Goal: Task Accomplishment & Management: Complete application form

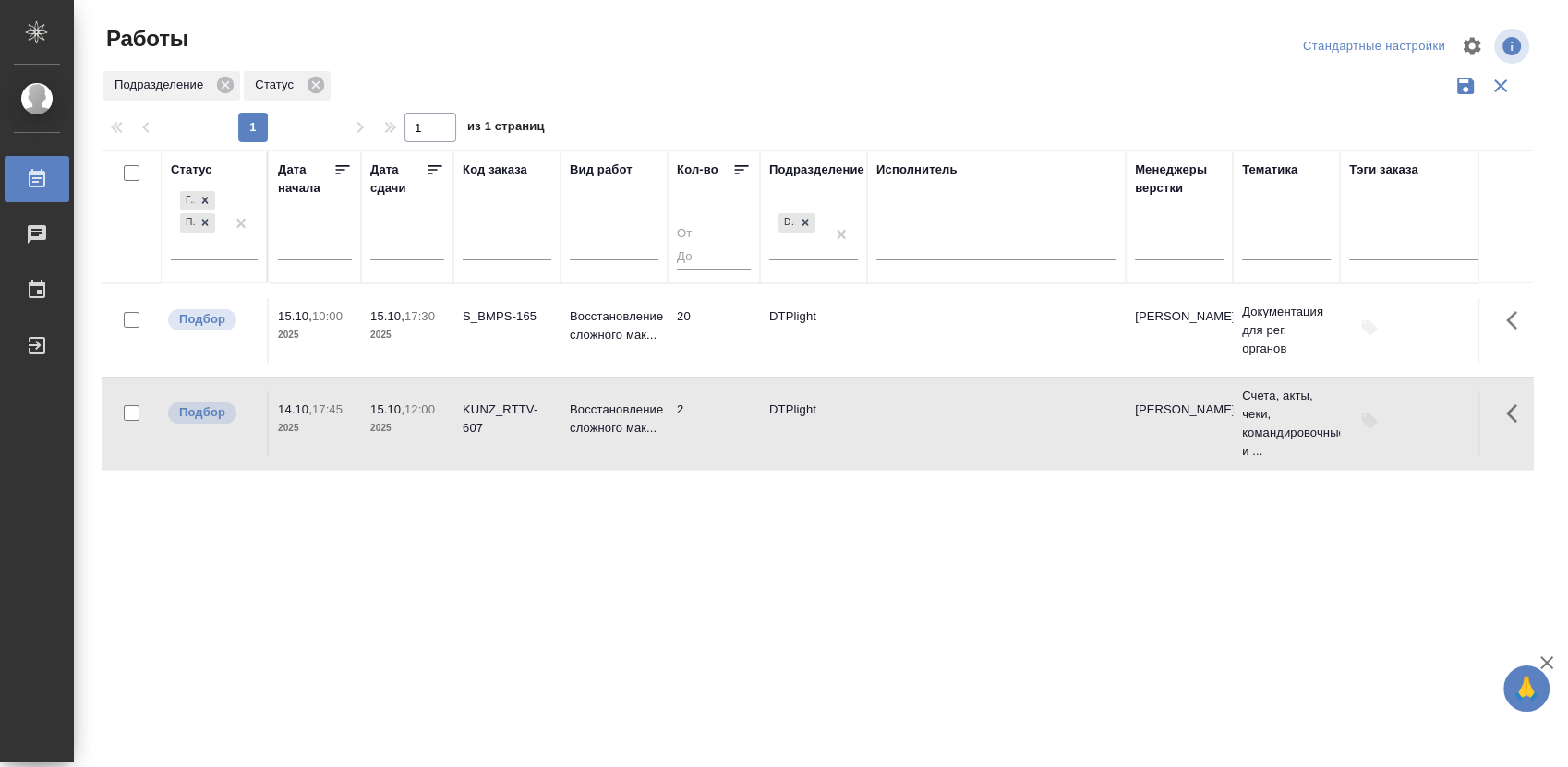
click at [802, 321] on td "DTPlight" at bounding box center [812, 330] width 107 height 65
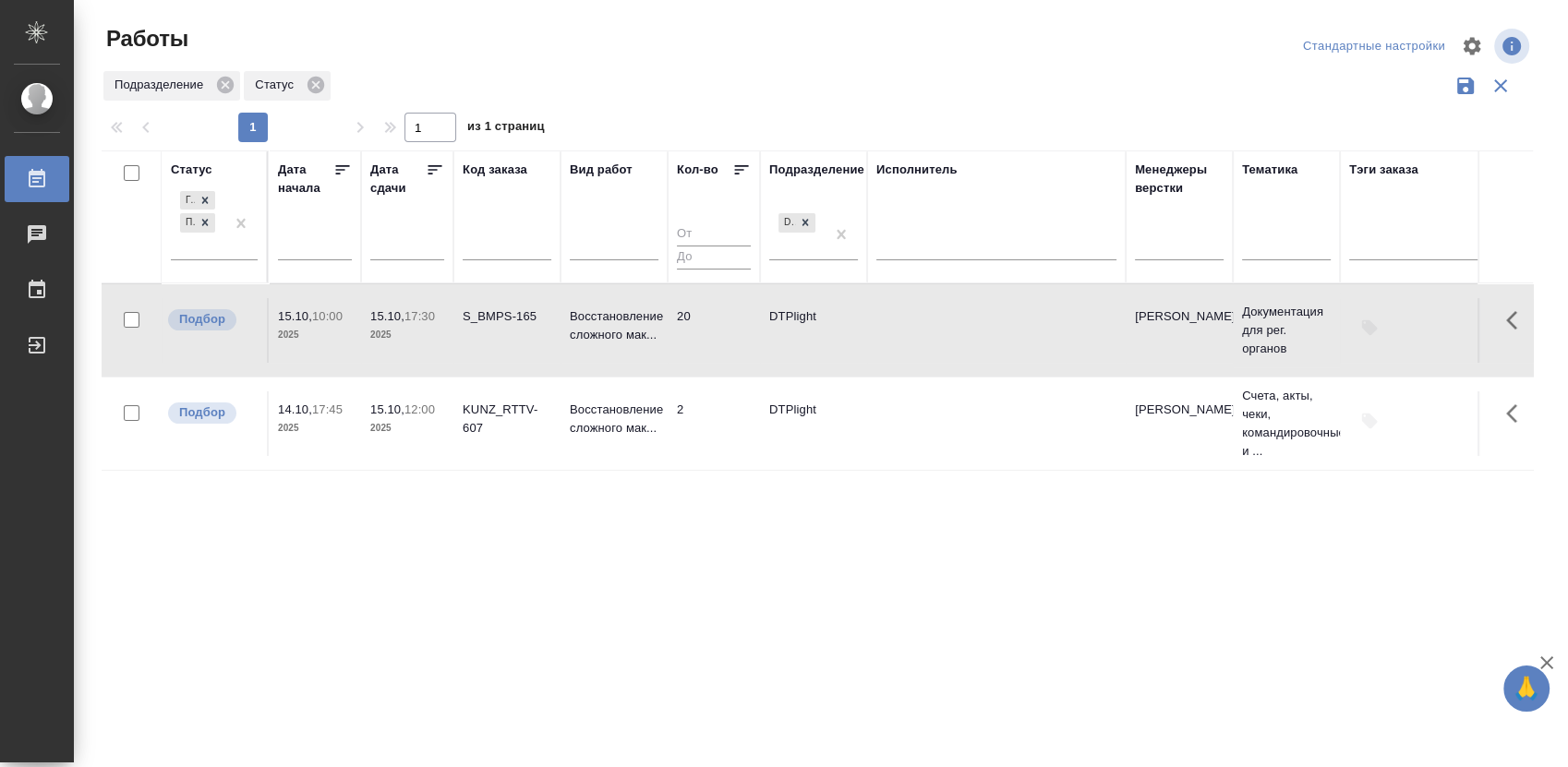
click at [802, 321] on td "DTPlight" at bounding box center [812, 330] width 107 height 65
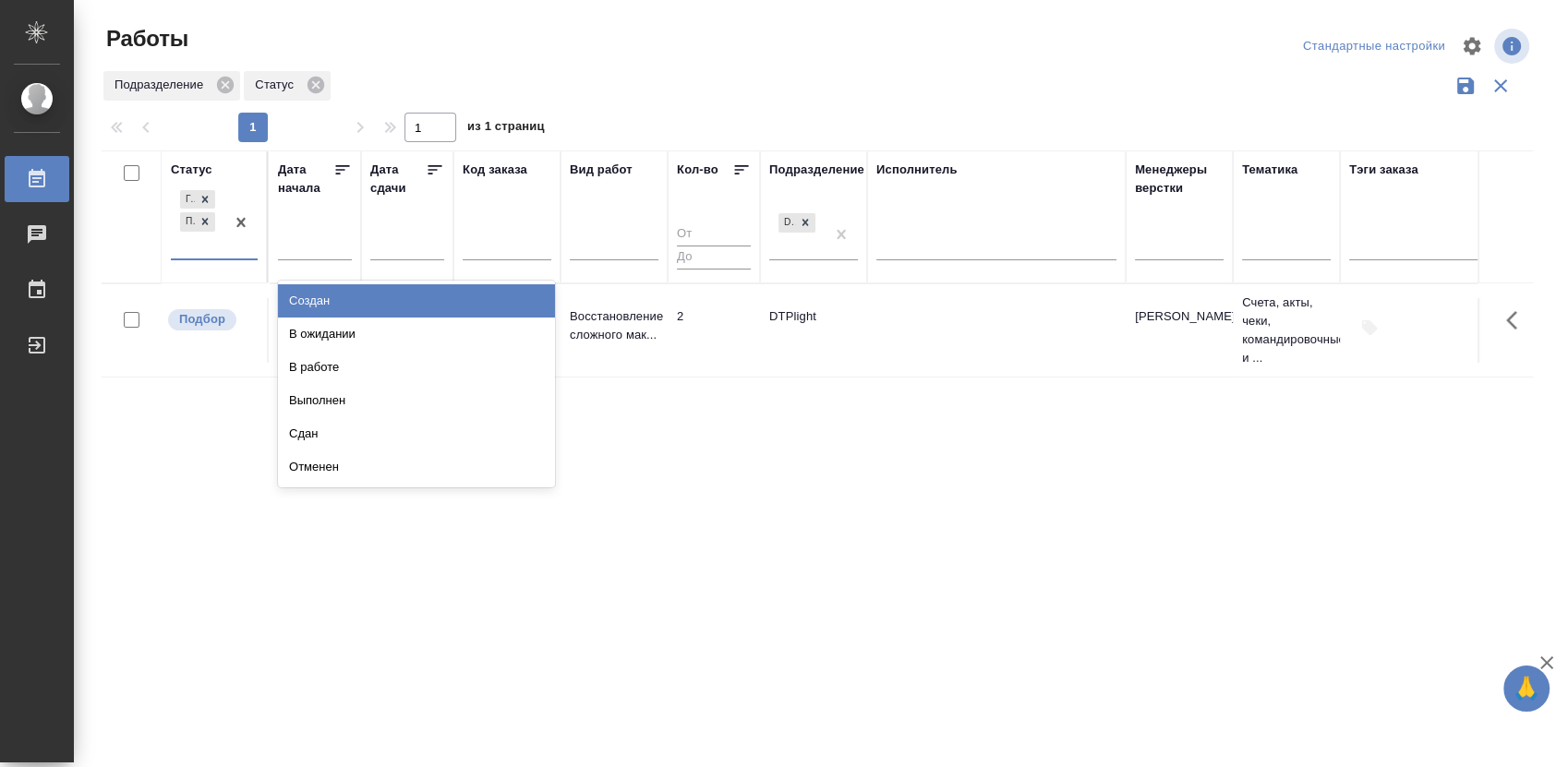
click at [206, 259] on div "Готов к работе Подбор" at bounding box center [214, 224] width 87 height 74
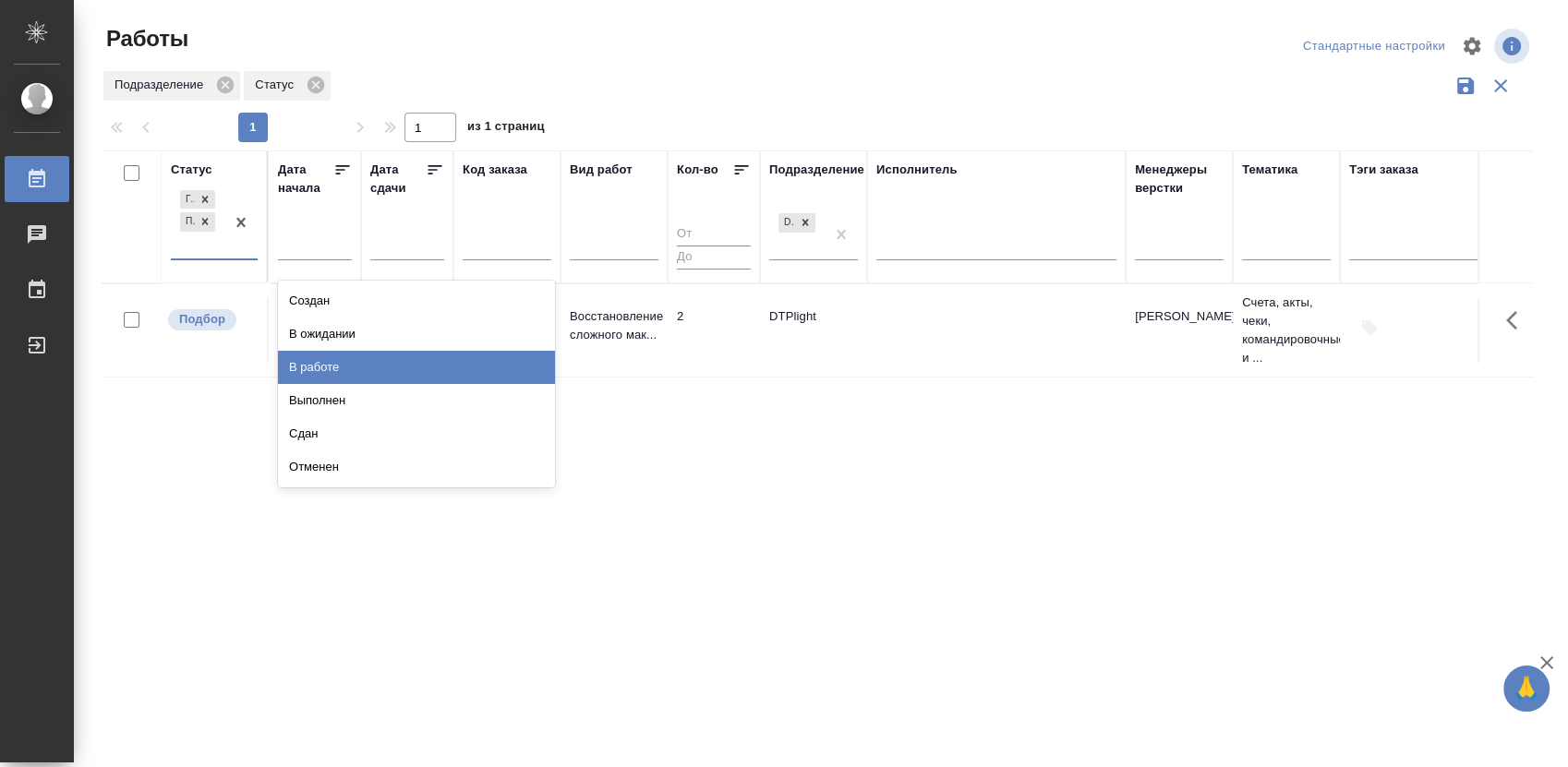
drag, startPoint x: 328, startPoint y: 358, endPoint x: 335, endPoint y: 364, distance: 9.2
click at [328, 358] on div "В работе" at bounding box center [415, 367] width 277 height 33
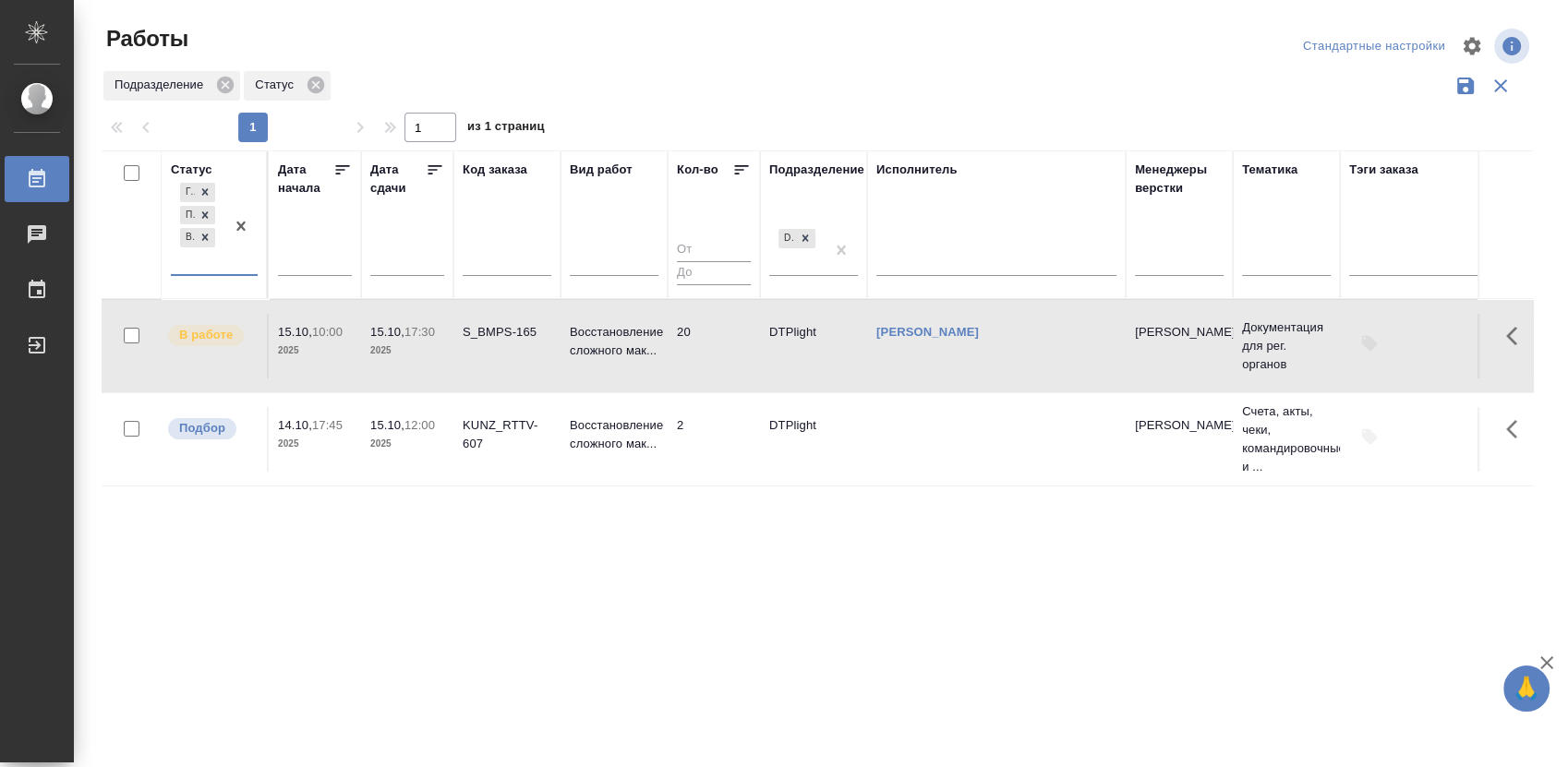
click at [1097, 606] on div "Статус option В работе, selected. 0 results available. Select is focused ,type …" at bounding box center [816, 483] width 1431 height 665
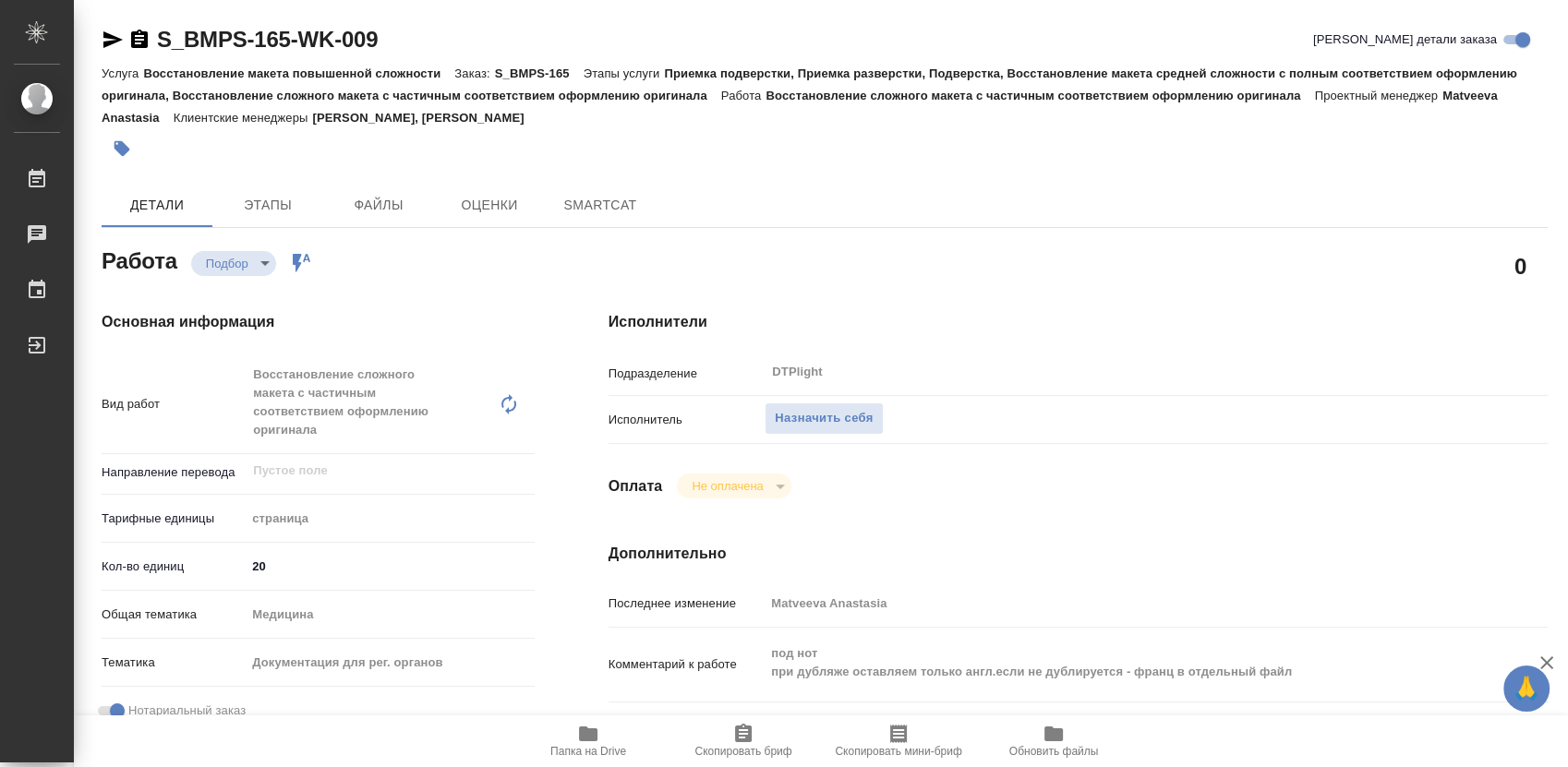
type textarea "x"
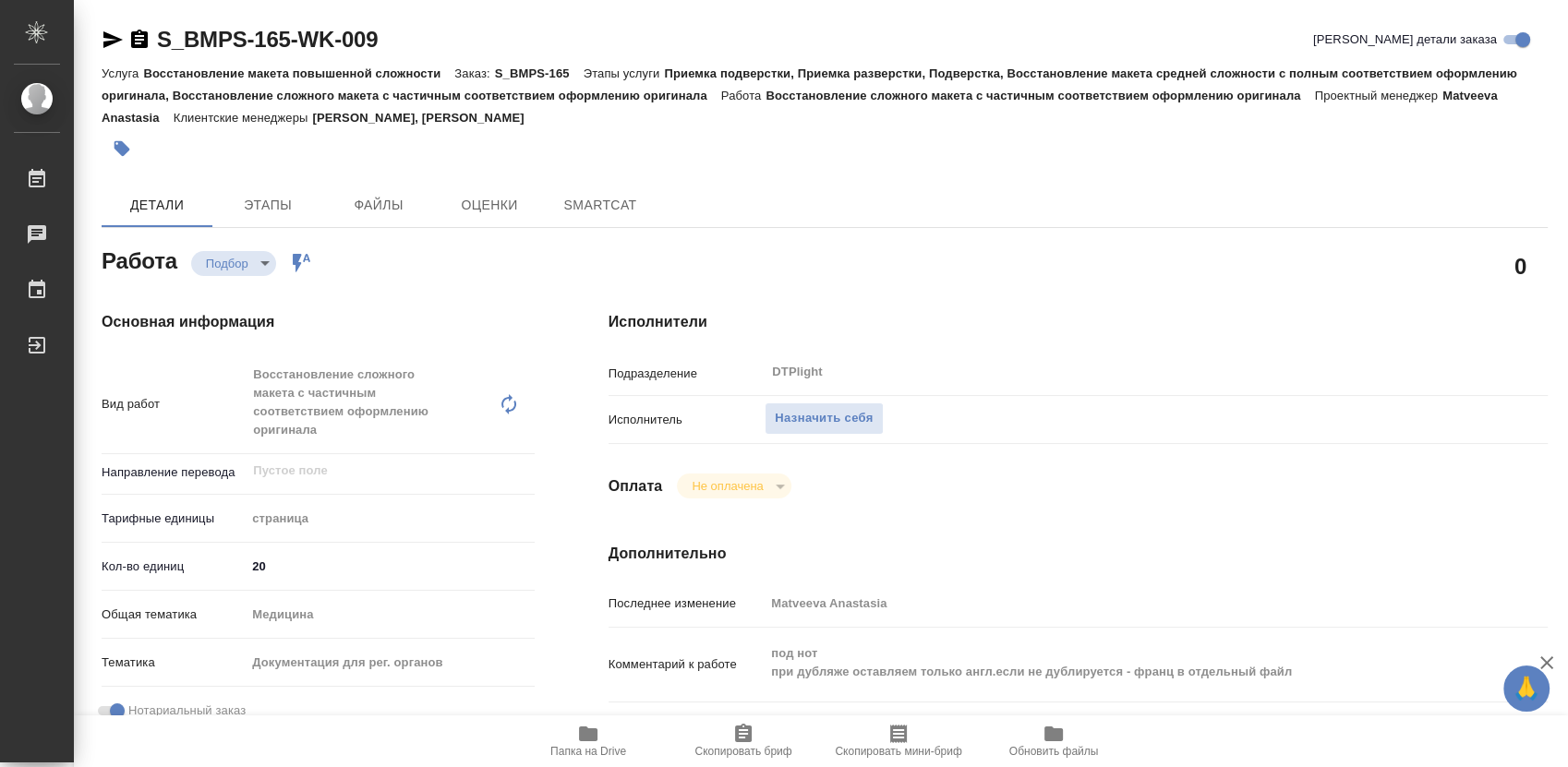
type textarea "x"
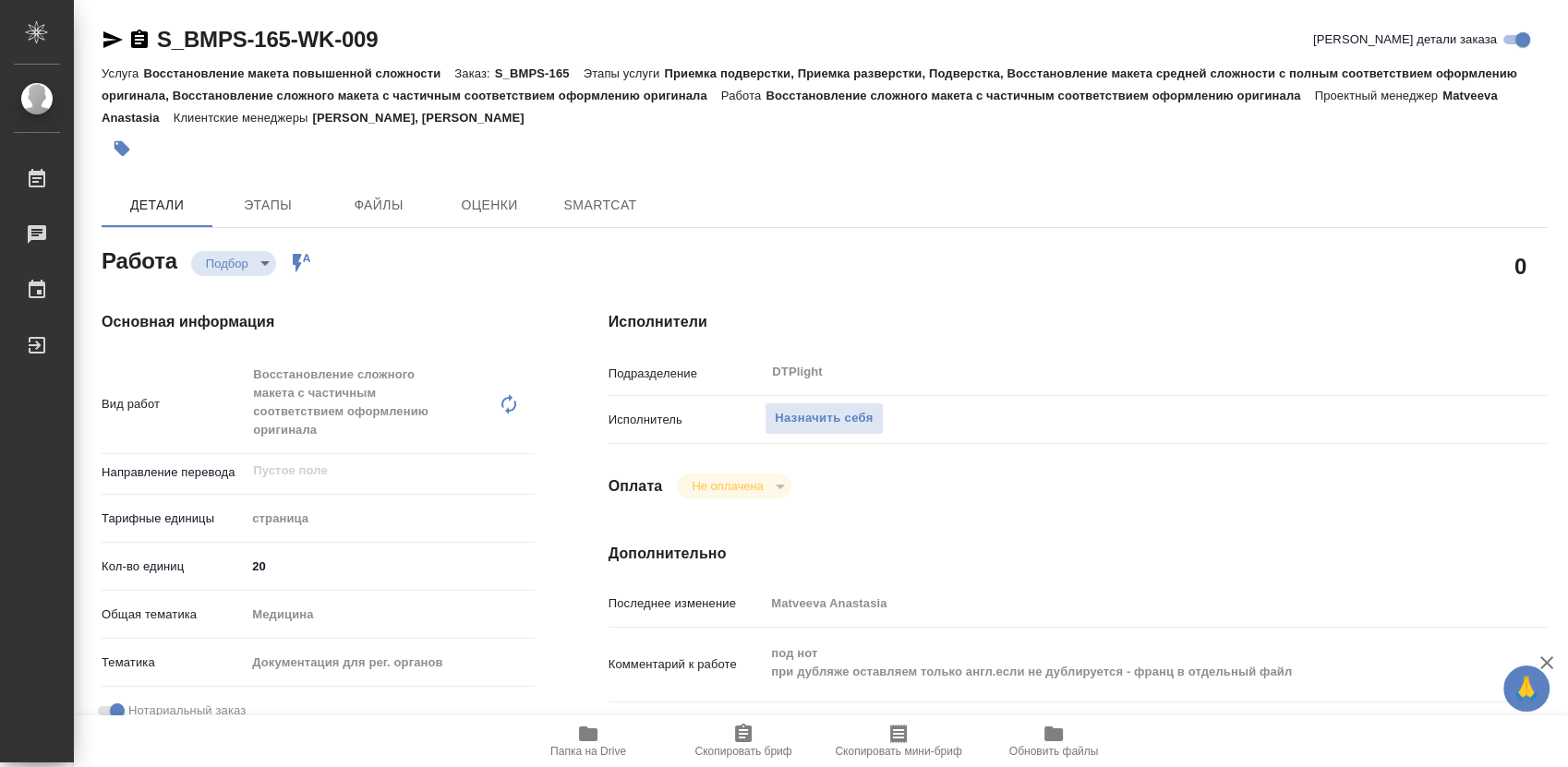
type textarea "x"
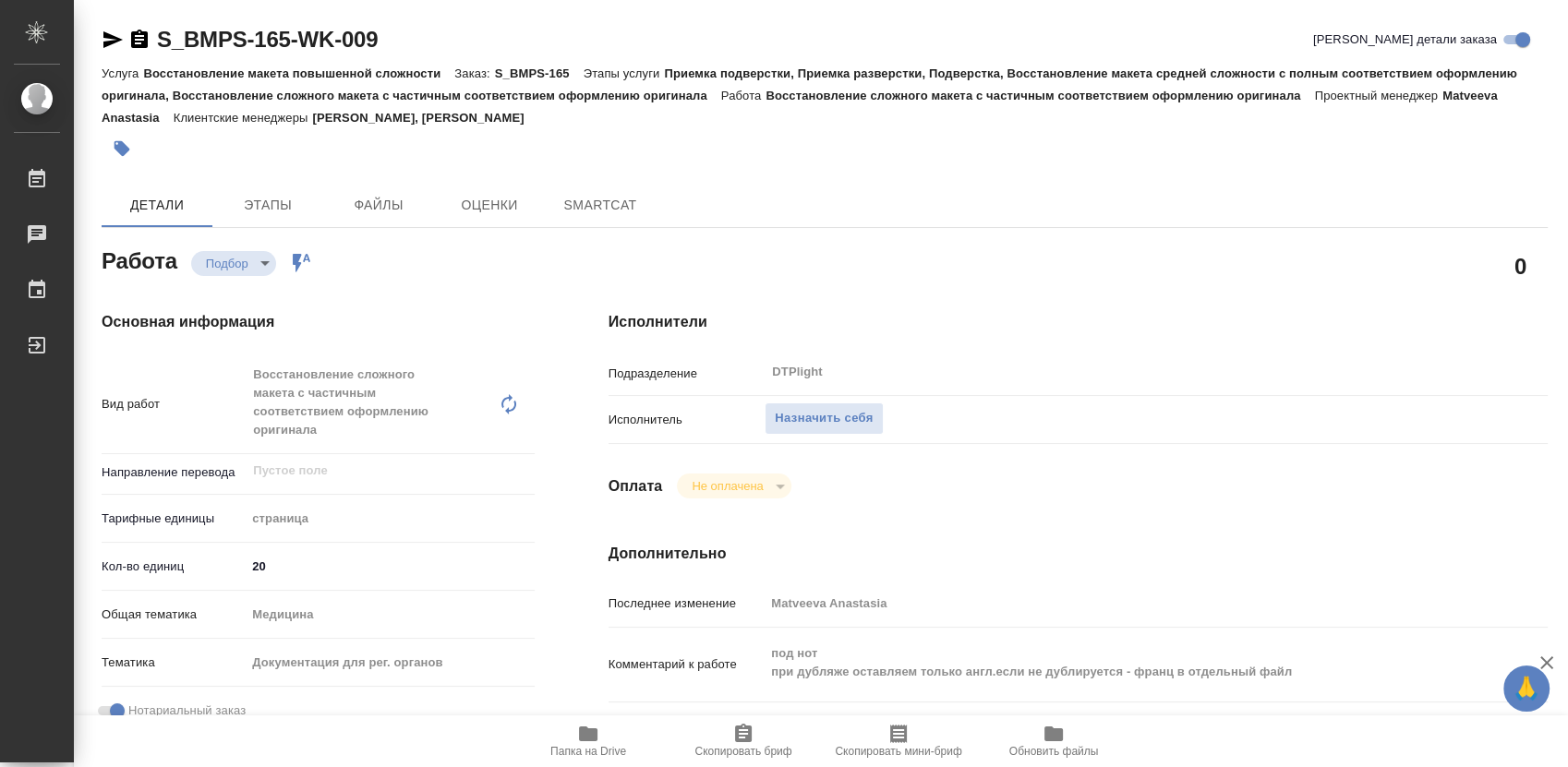
type textarea "x"
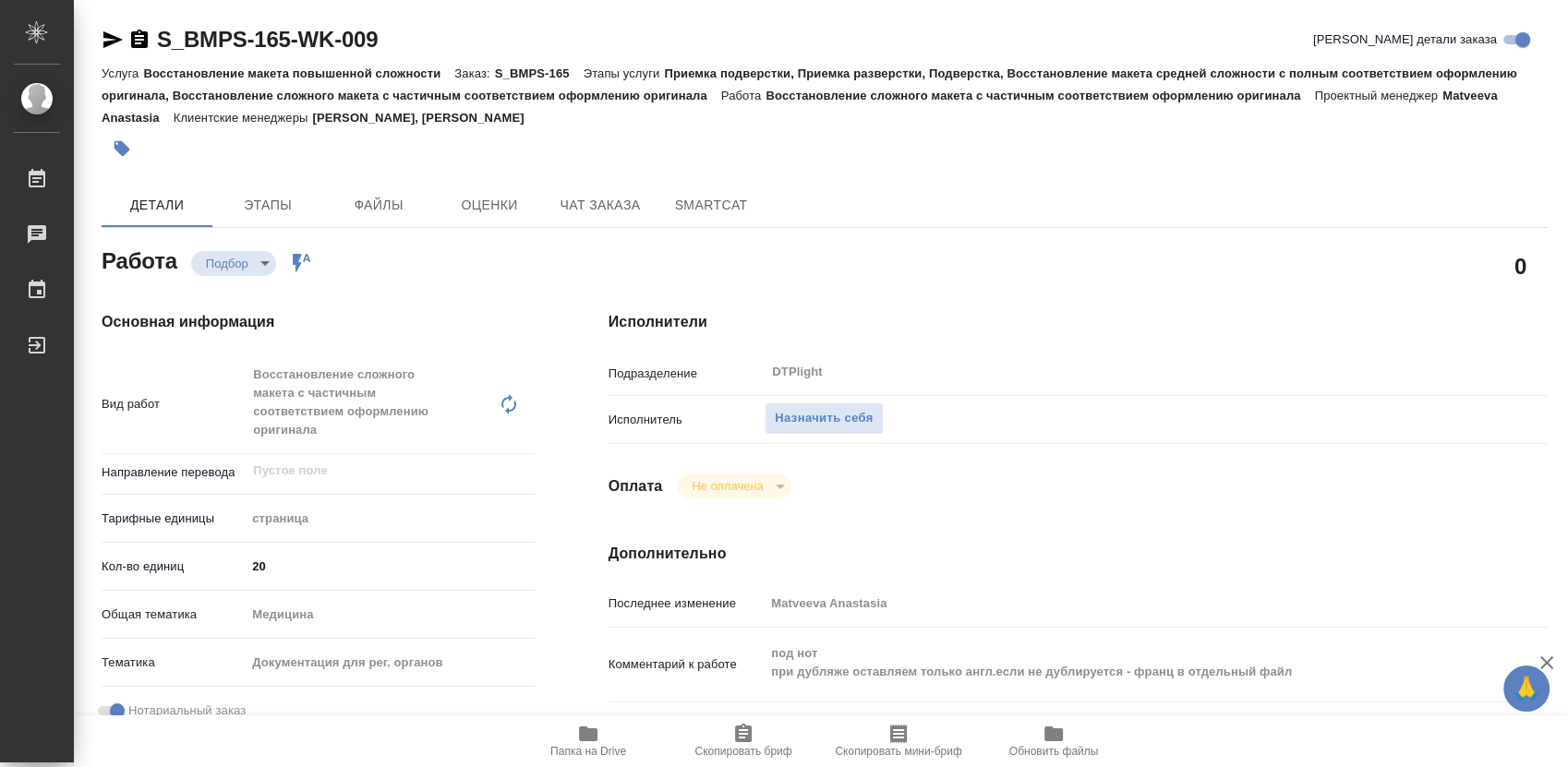
type textarea "x"
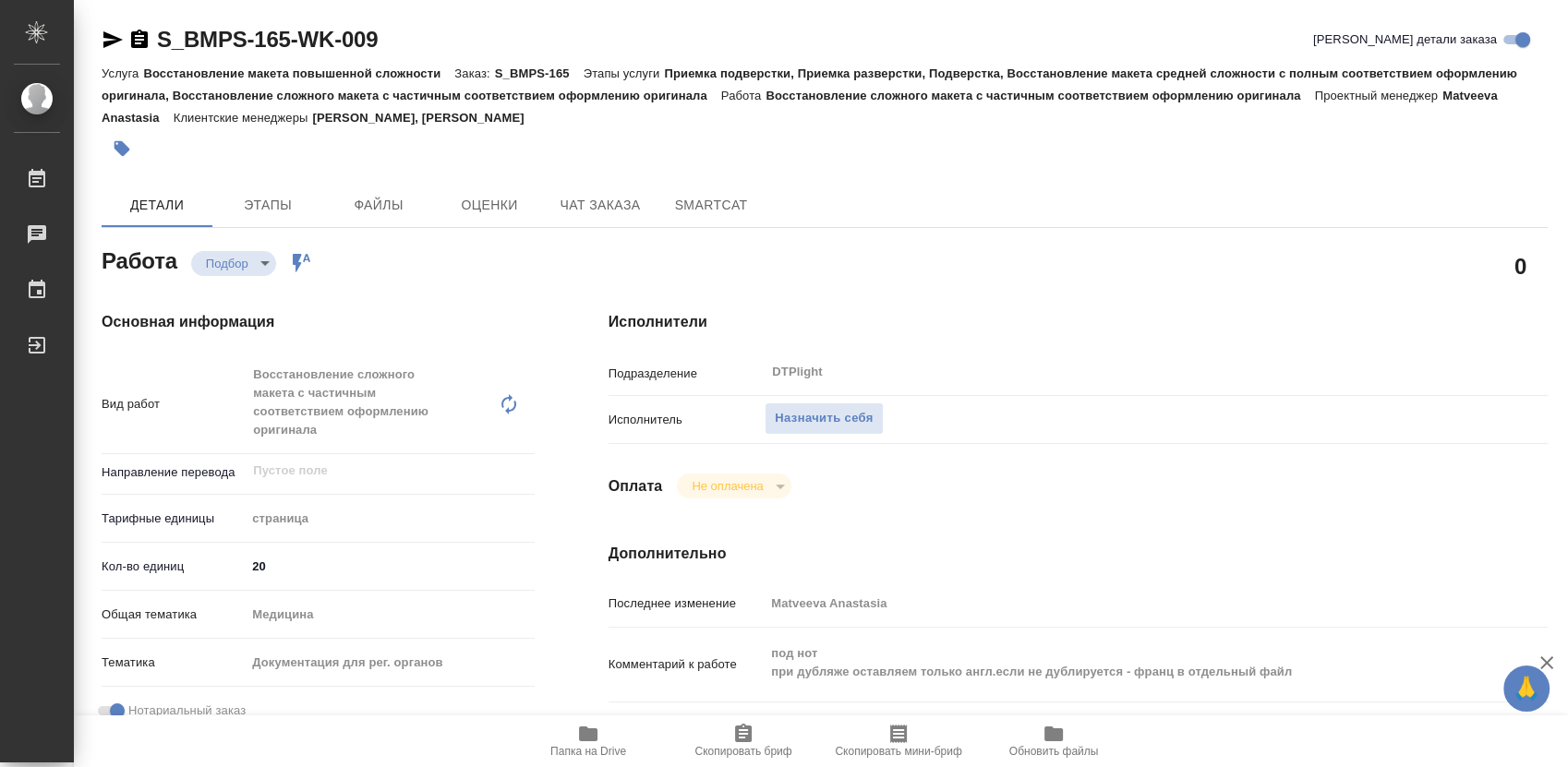
type textarea "x"
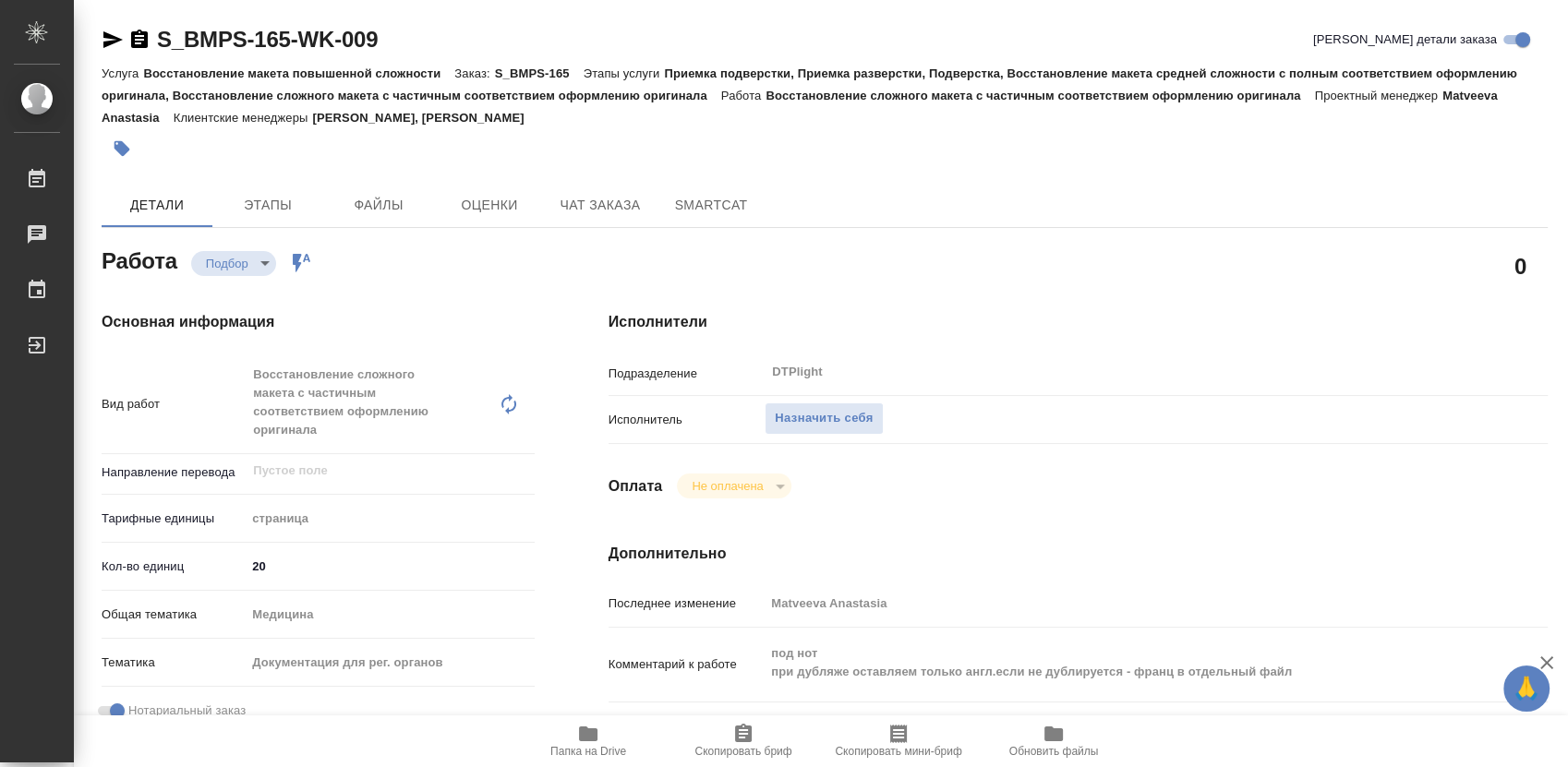
click at [584, 743] on icon "button" at bounding box center [588, 733] width 22 height 22
click at [851, 422] on span "Назначить себя" at bounding box center [824, 418] width 98 height 21
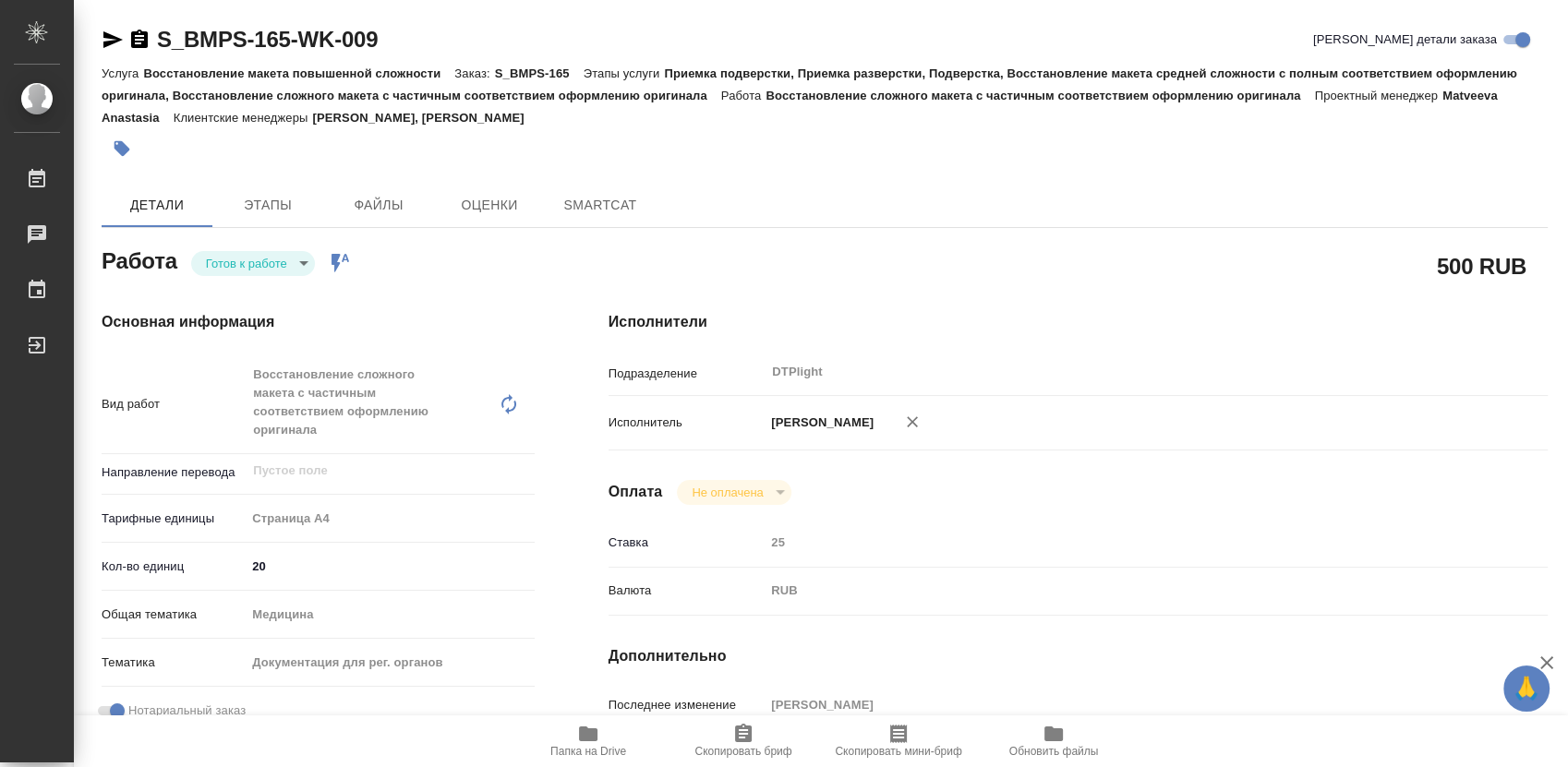
type textarea "x"
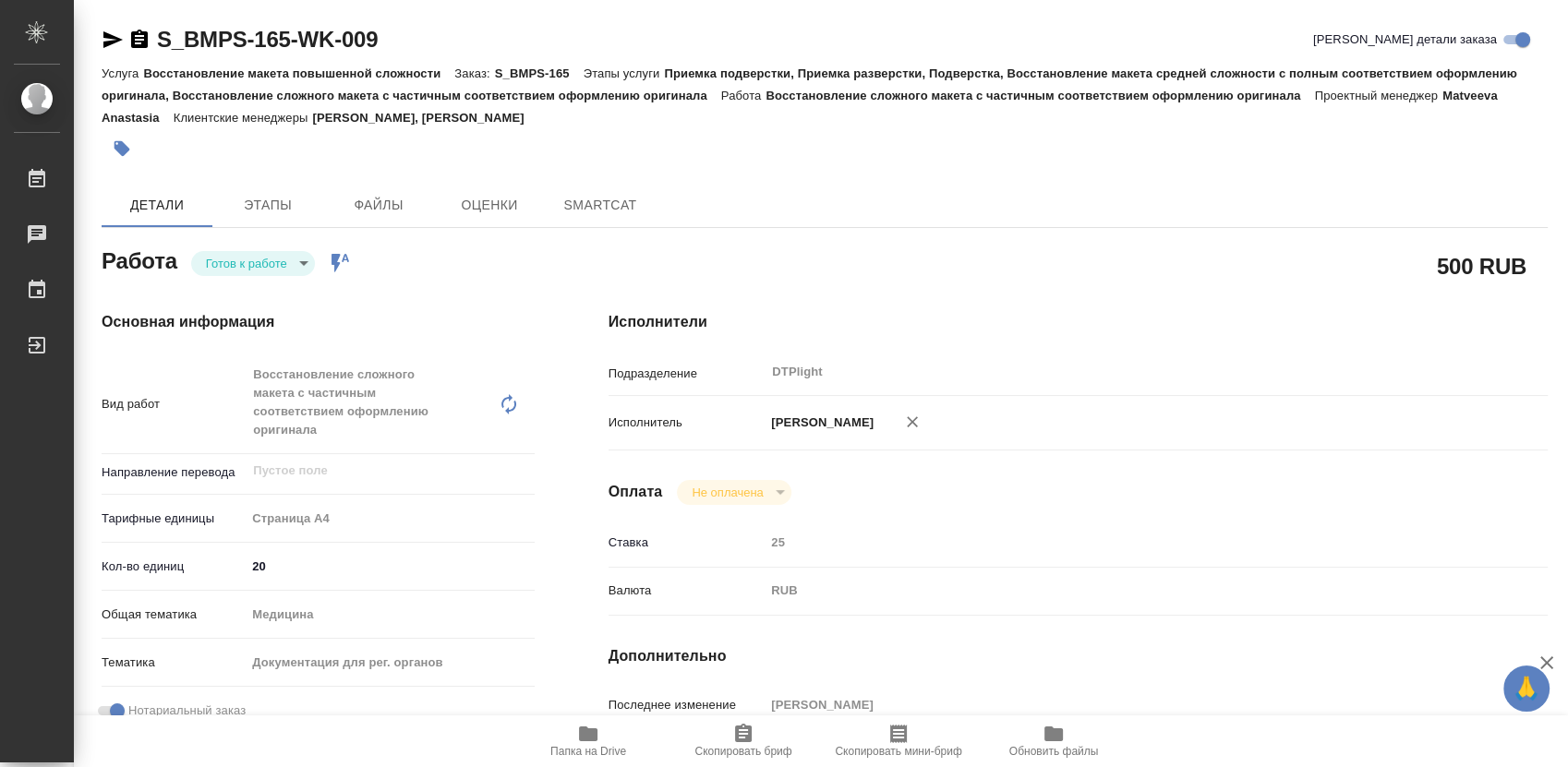
type textarea "x"
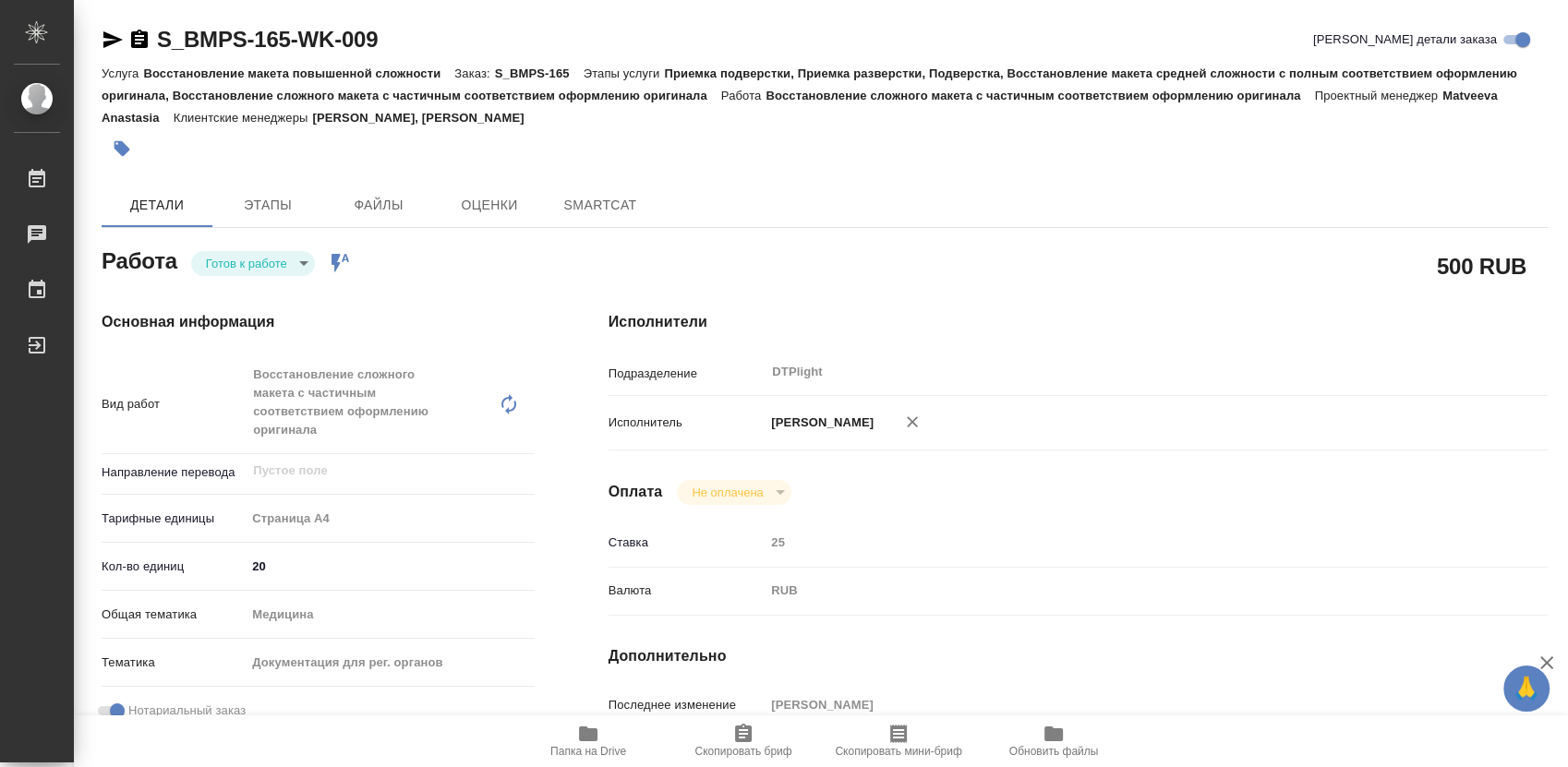
type textarea "x"
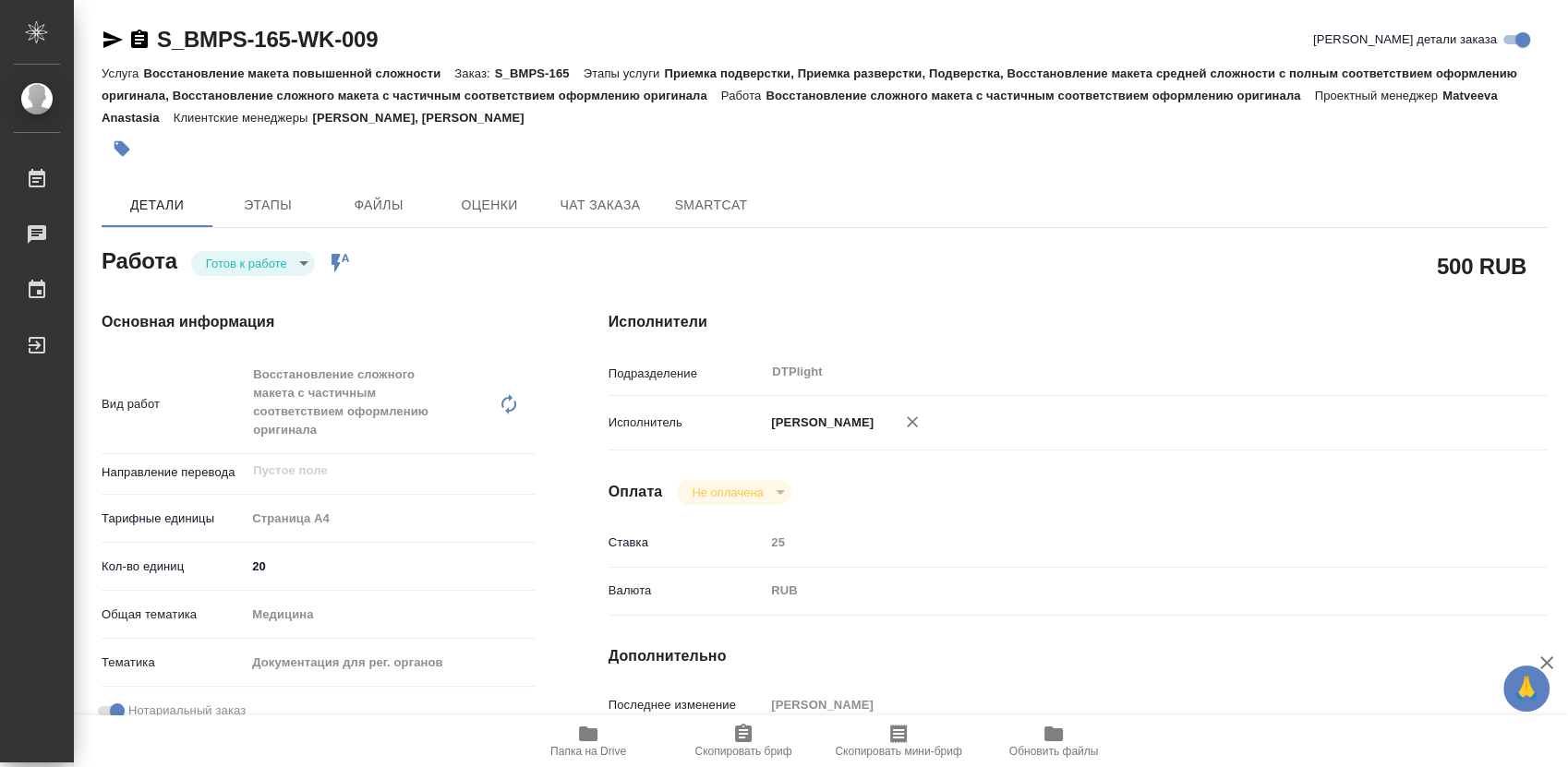
type textarea "x"
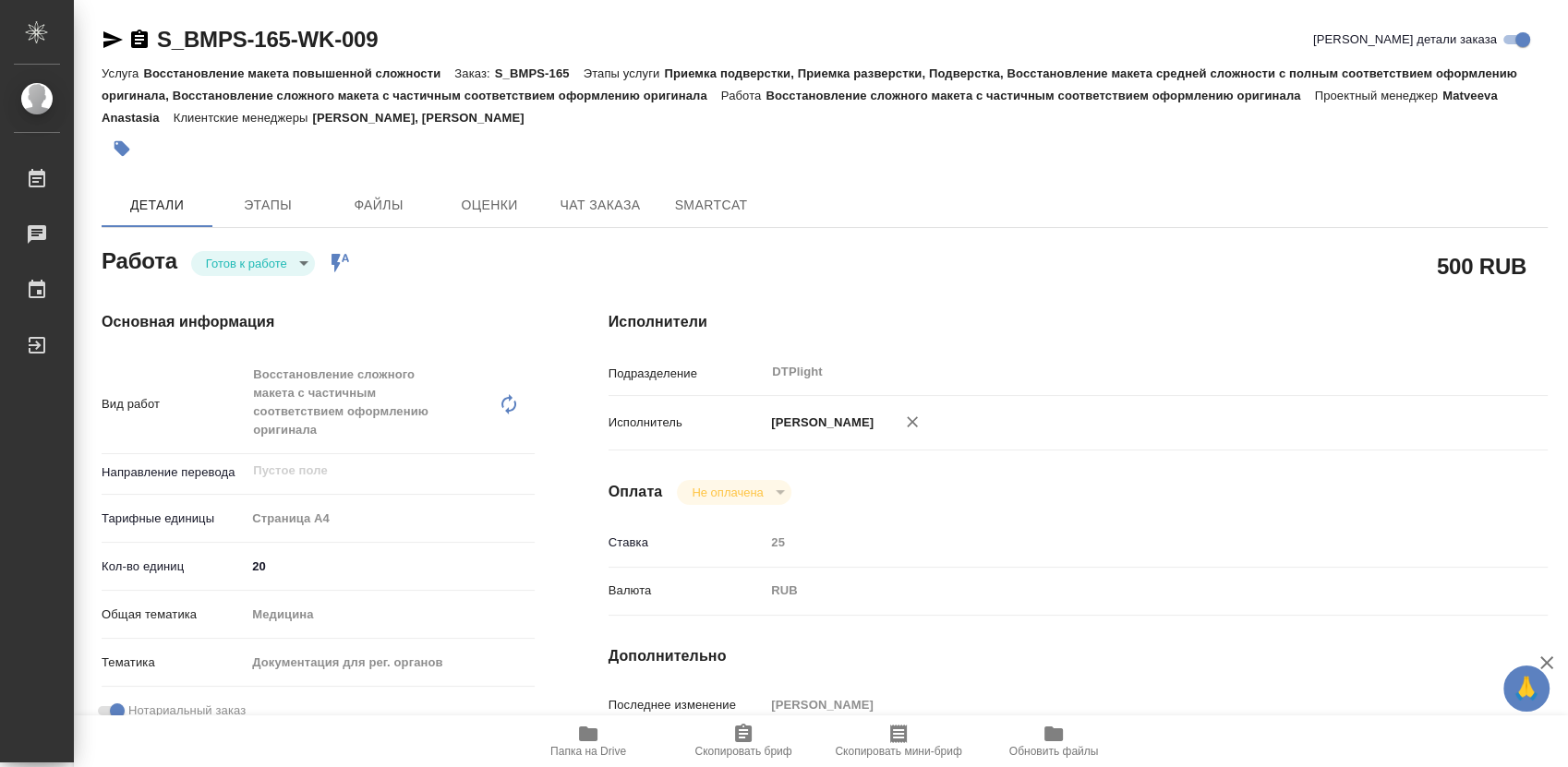
type textarea "x"
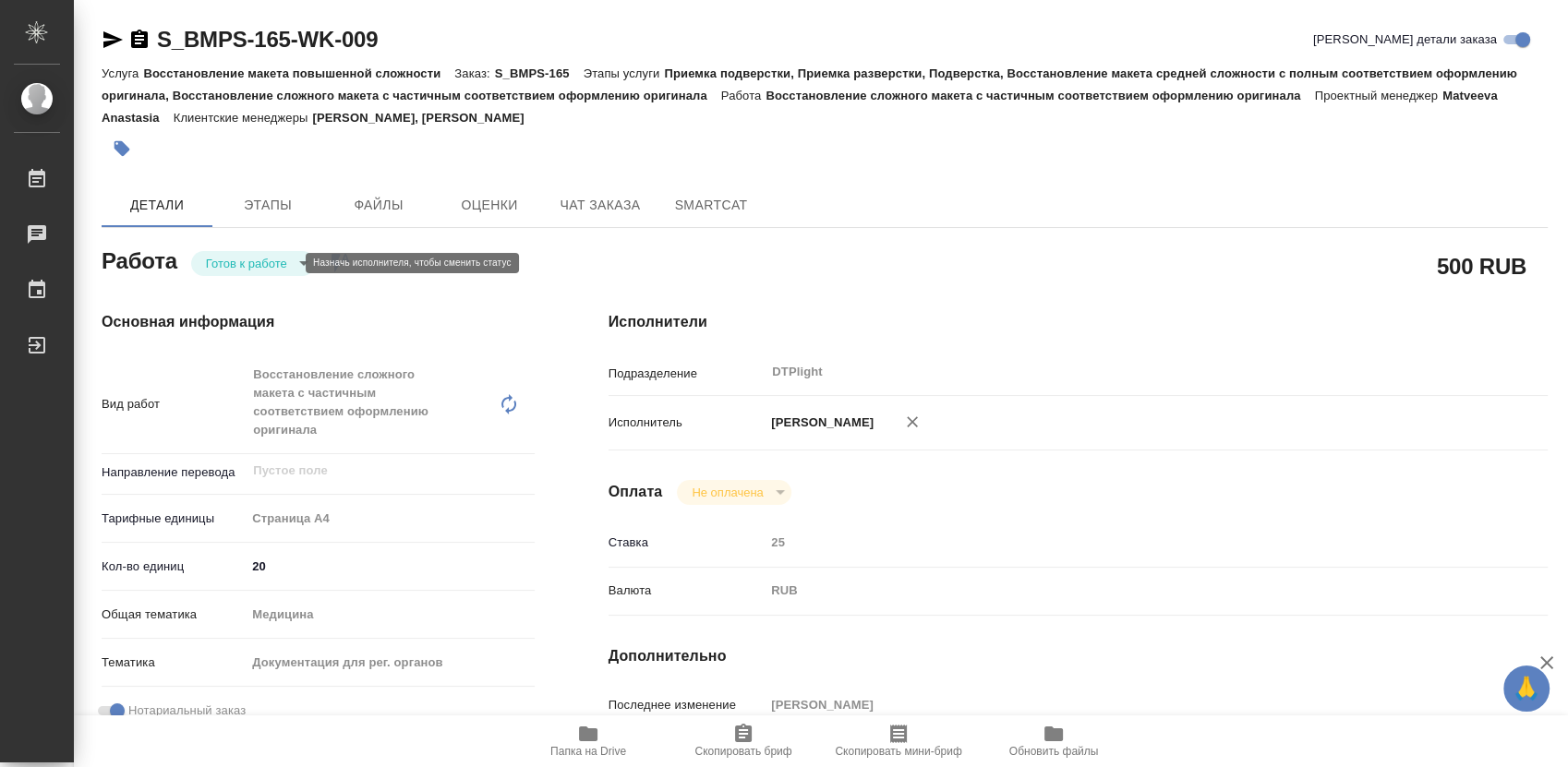
click at [262, 256] on body "🙏 .cls-1 fill:#fff; AWATERA Работы Чаты График Выйти S_BMPS-165-WK-009 Кратко д…" at bounding box center [784, 384] width 1568 height 767
type textarea "x"
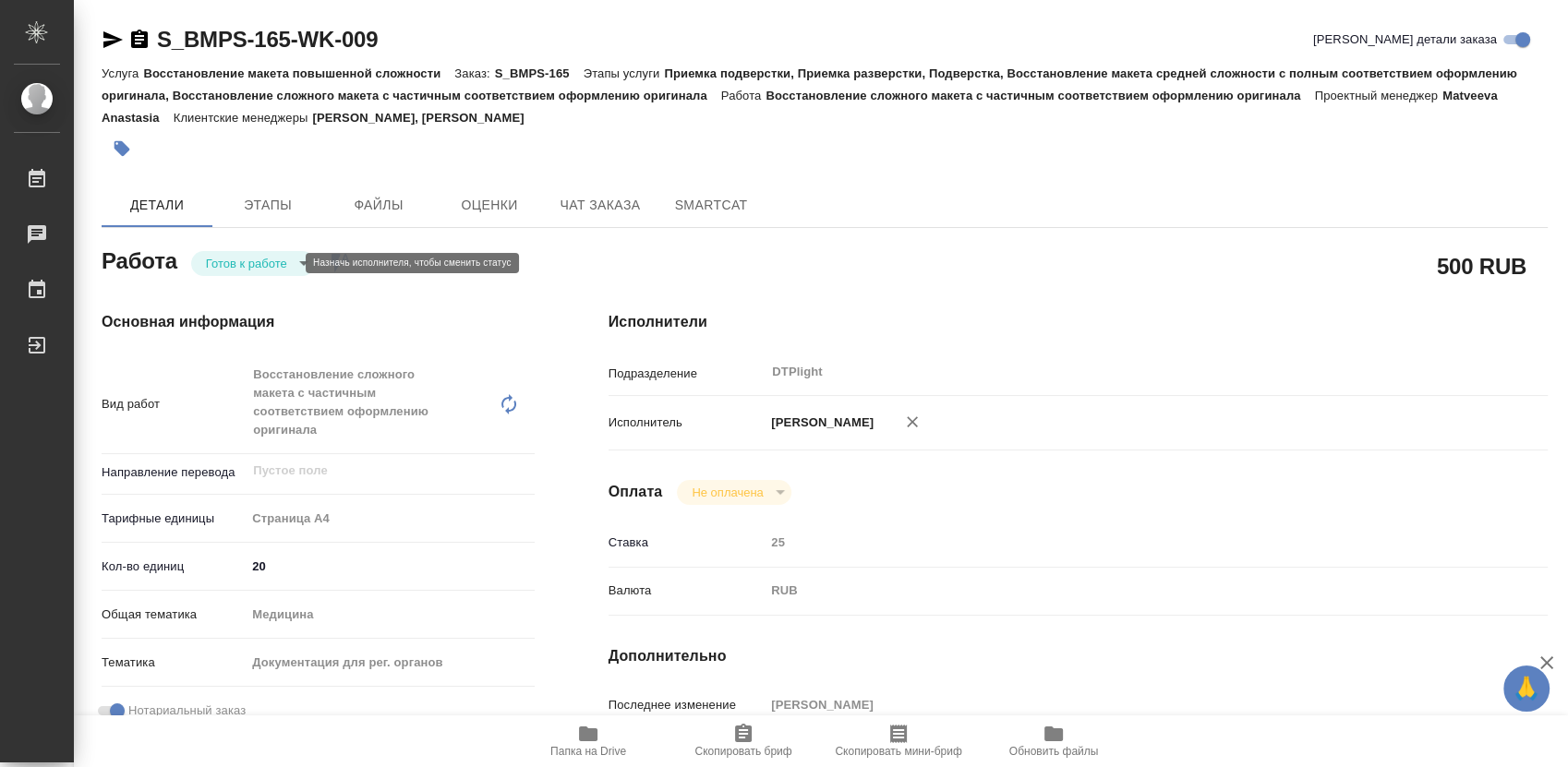
type textarea "x"
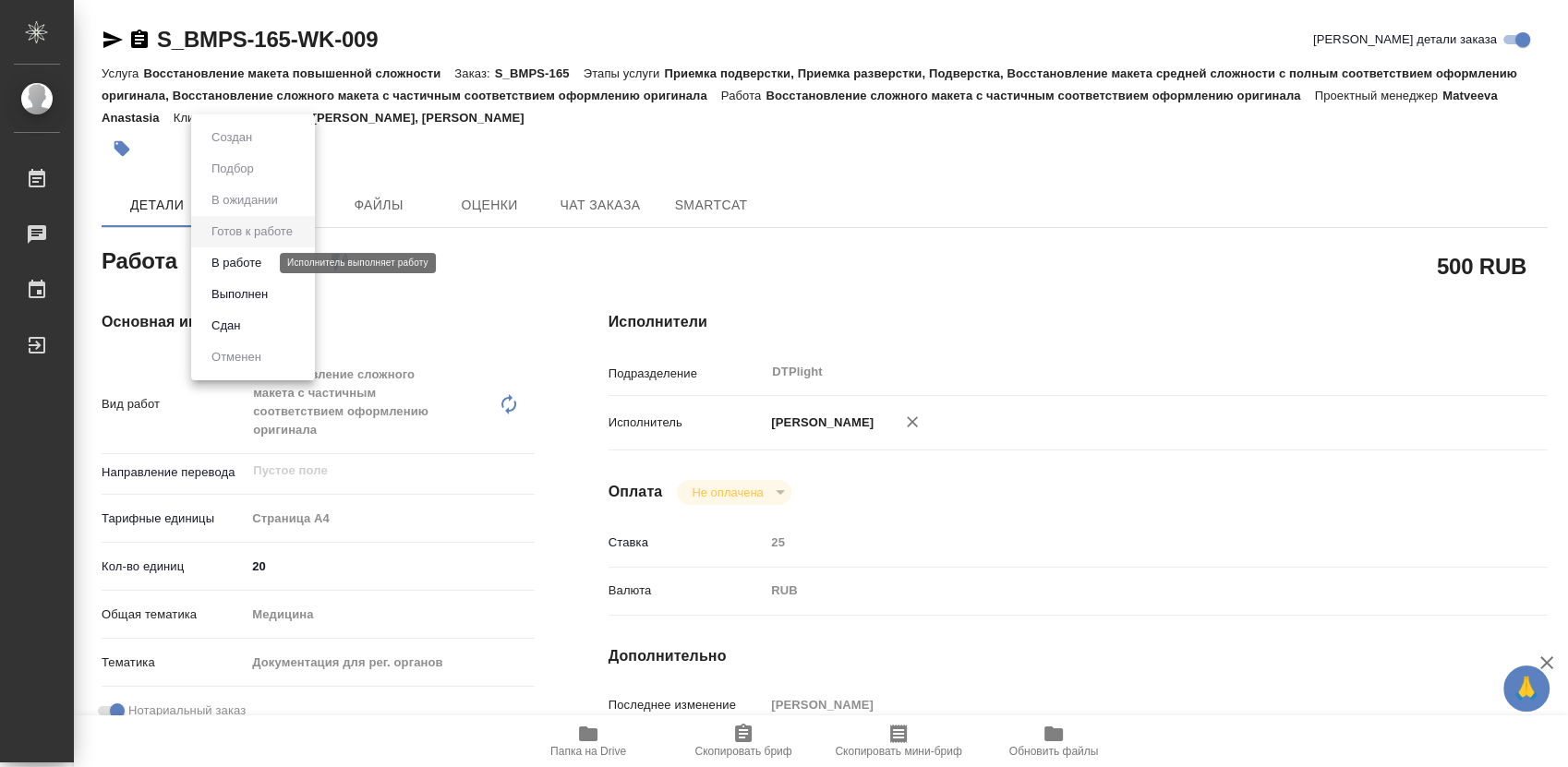
click at [245, 270] on button "В работе" at bounding box center [236, 263] width 61 height 20
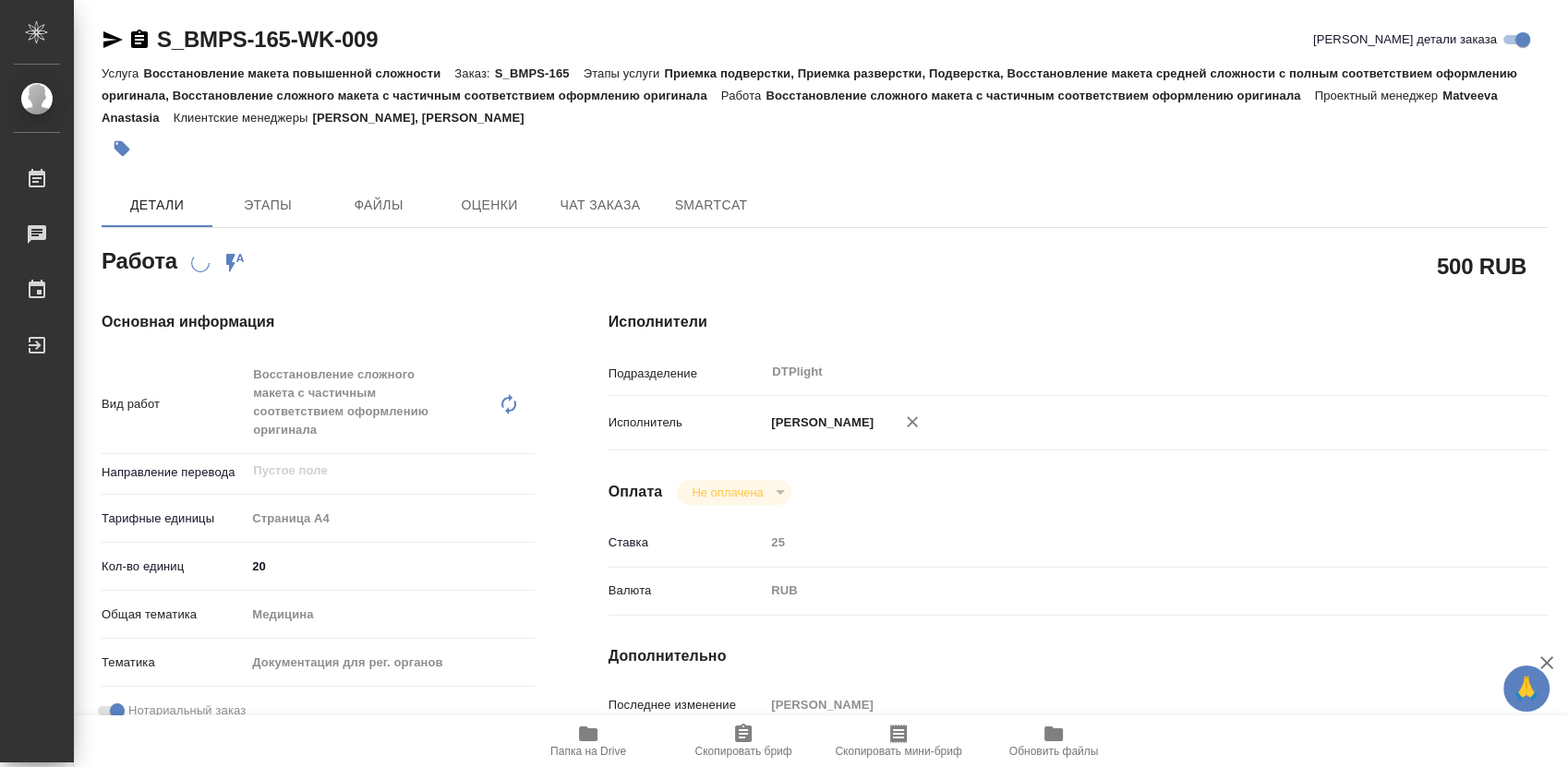
type textarea "x"
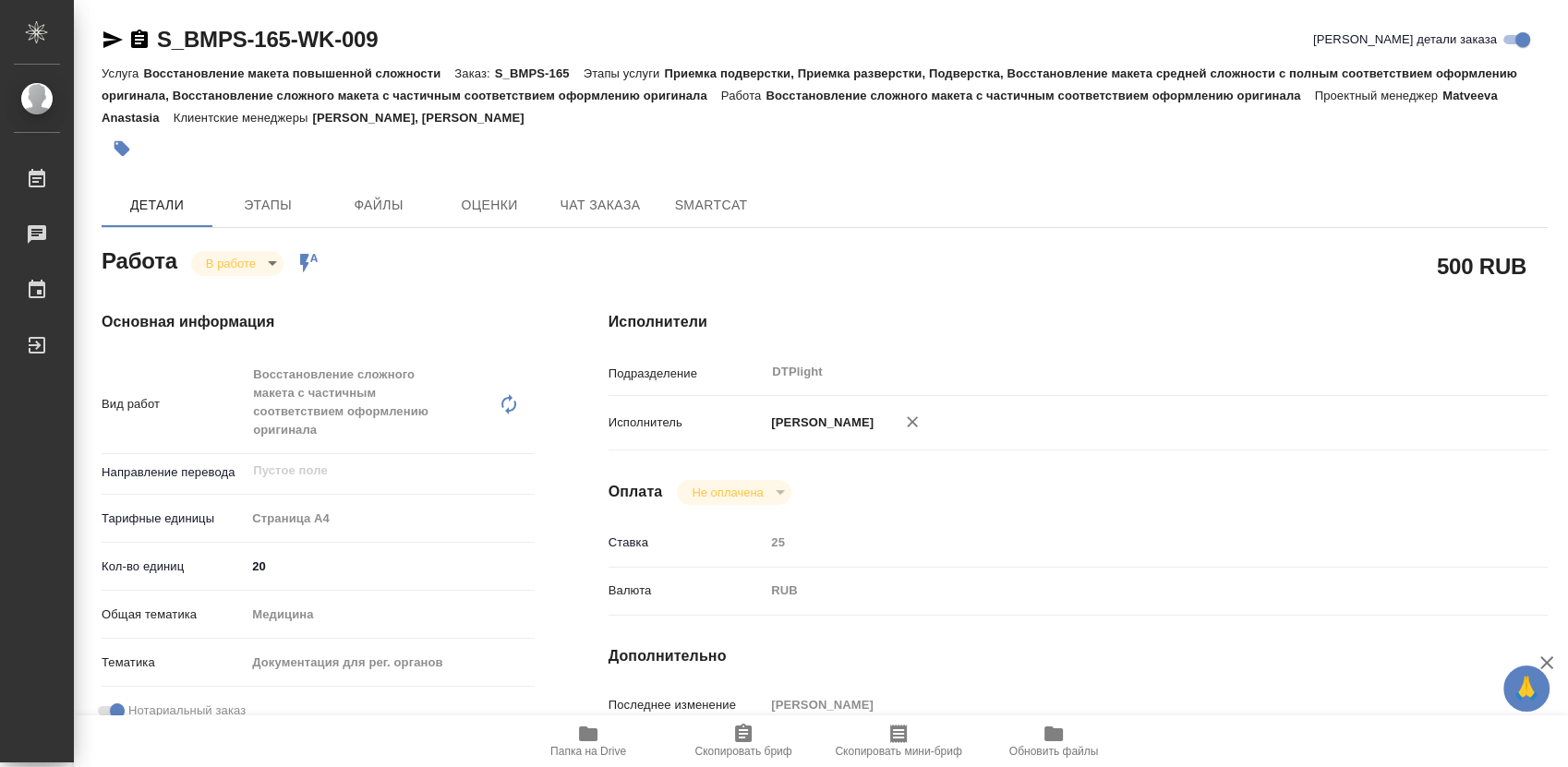
type textarea "x"
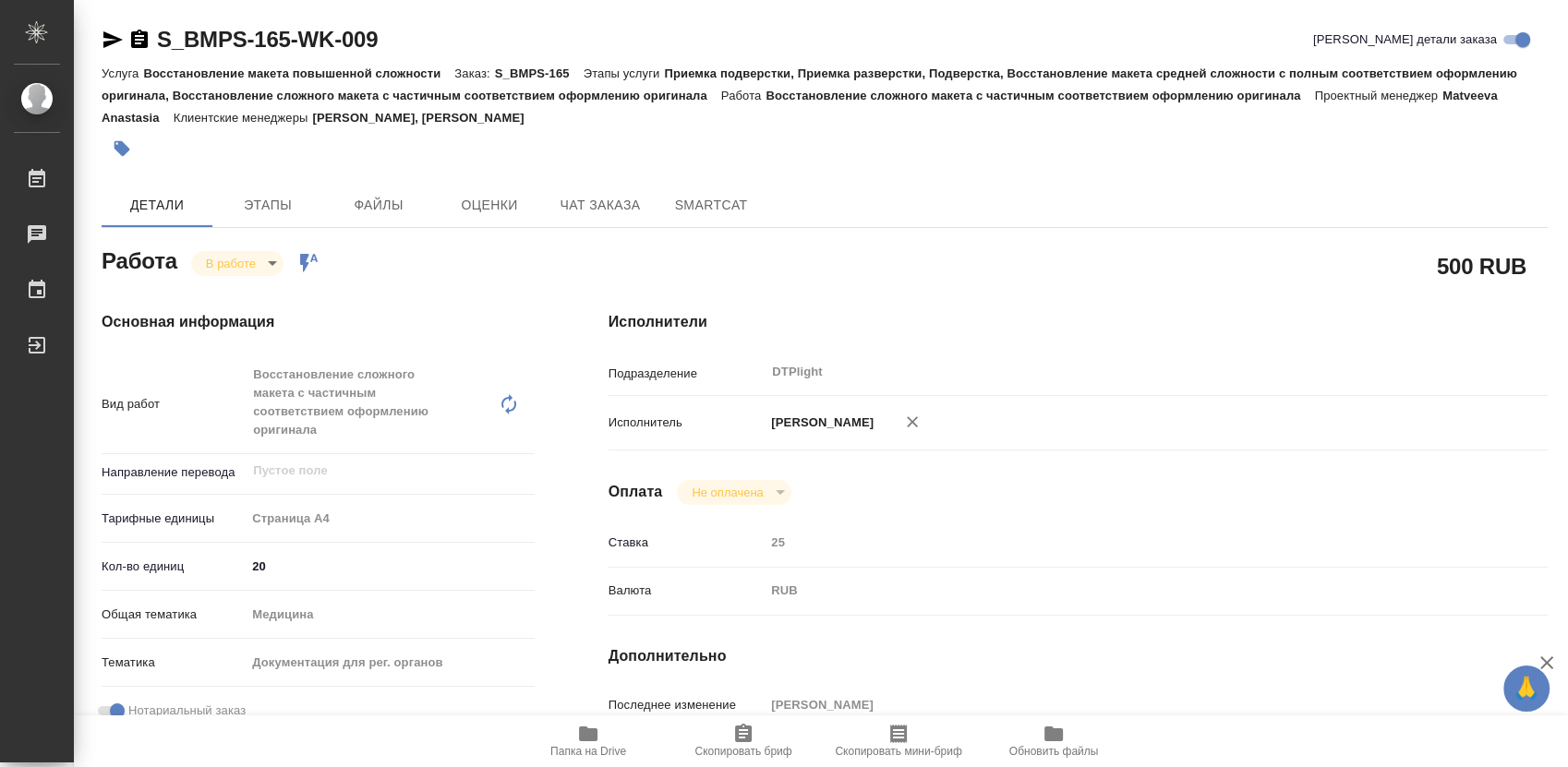
type textarea "x"
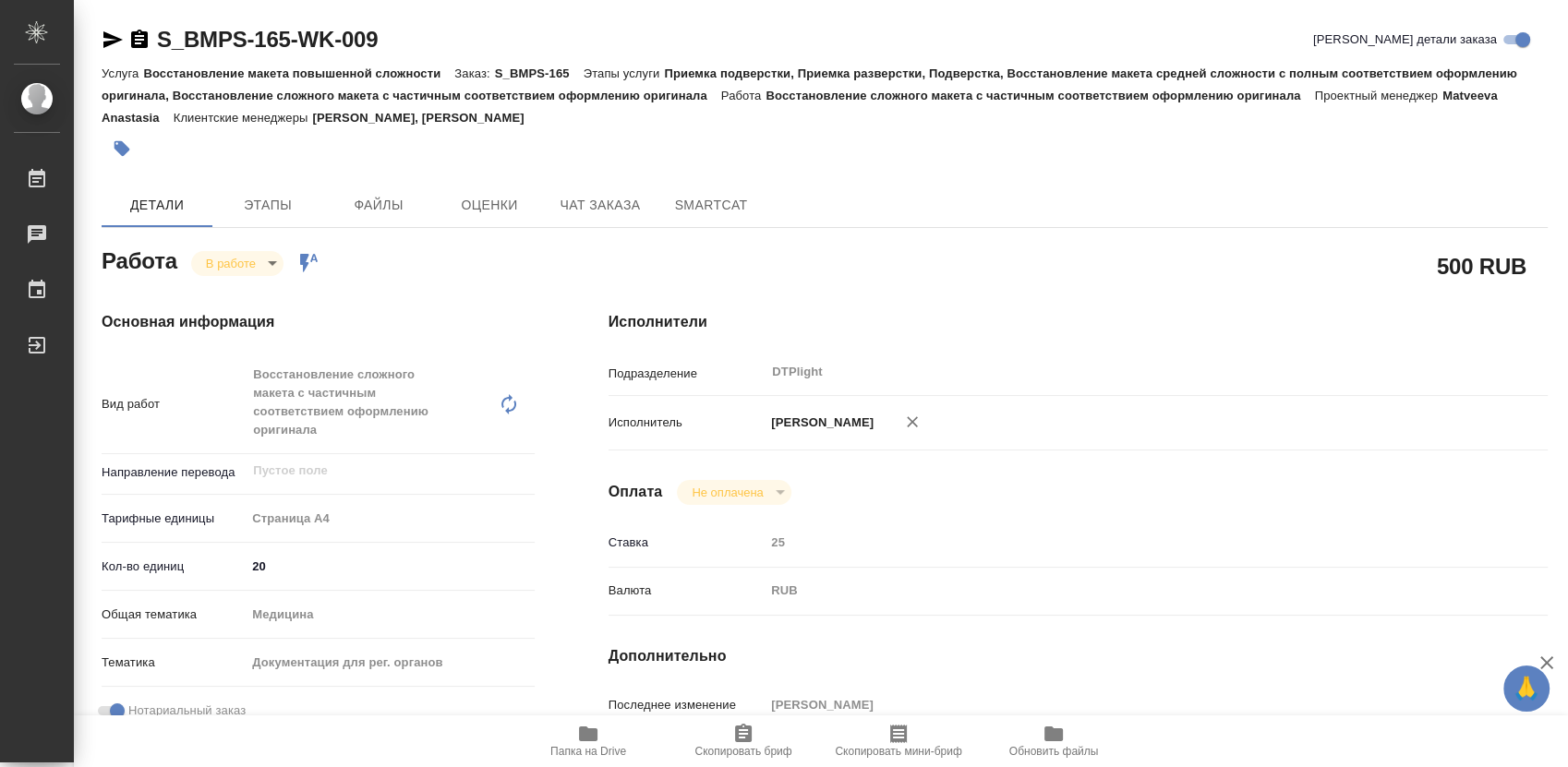
type textarea "x"
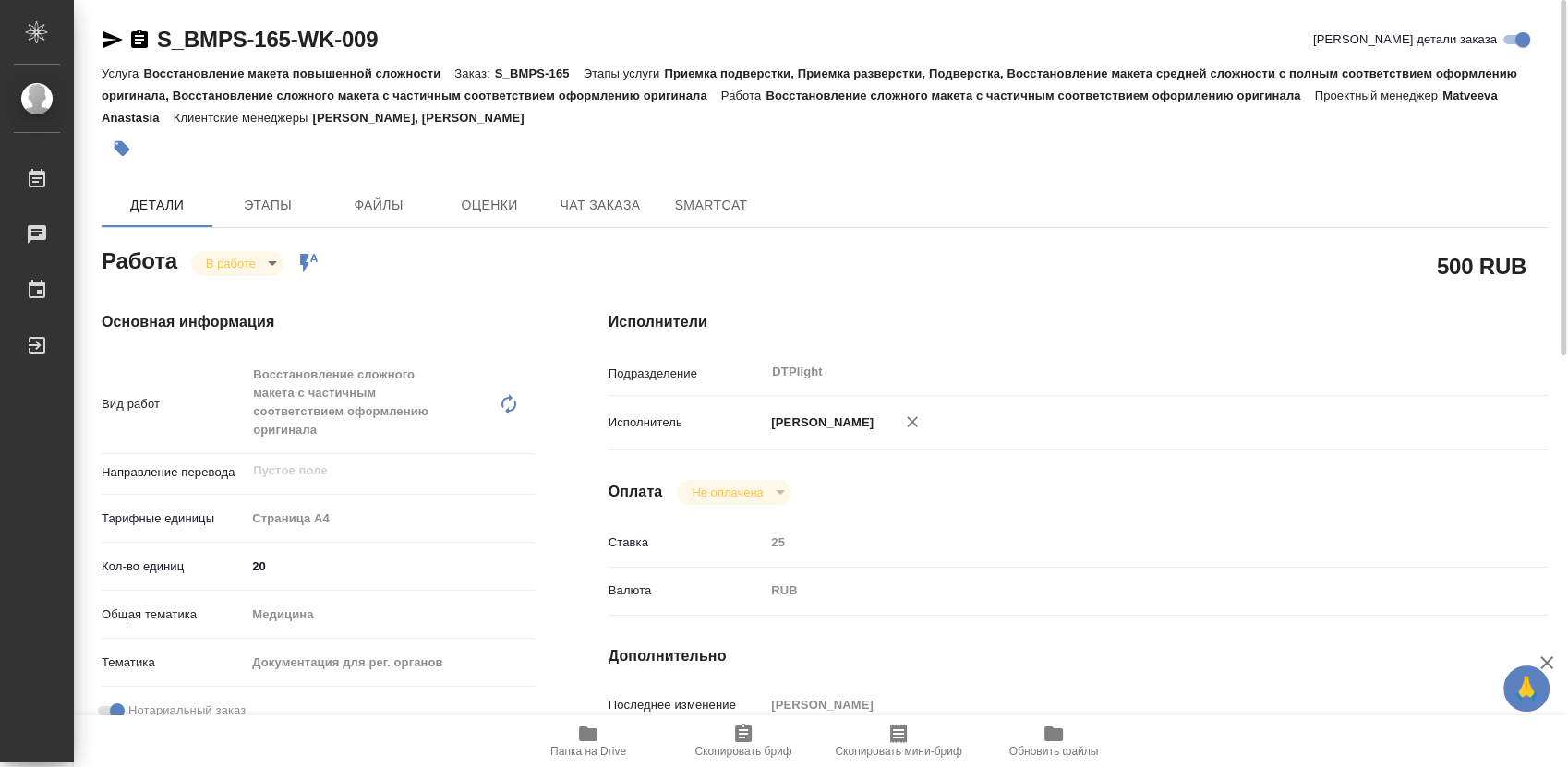
click at [139, 38] on icon "button" at bounding box center [139, 39] width 16 height 18
type textarea "x"
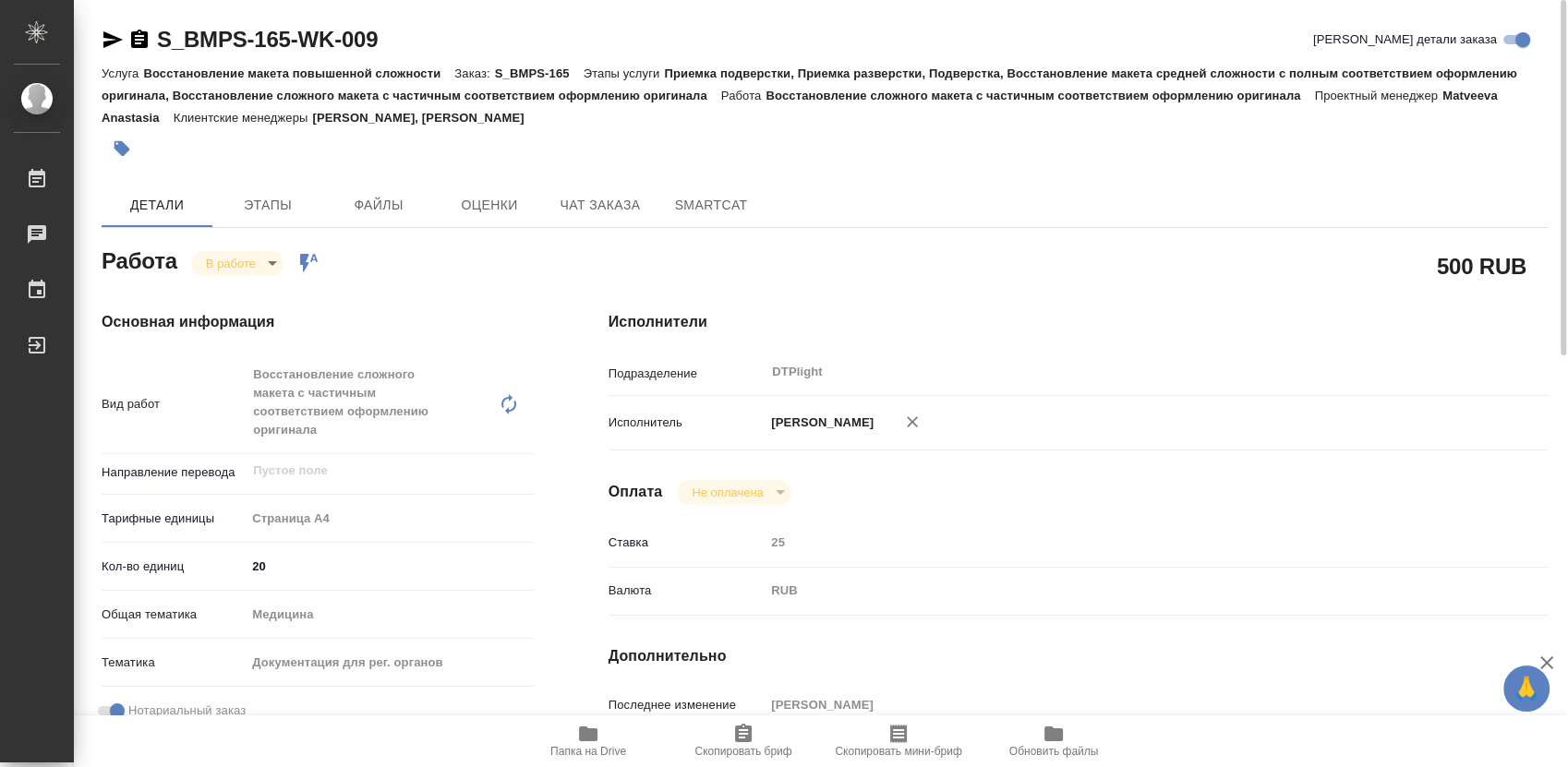
type textarea "x"
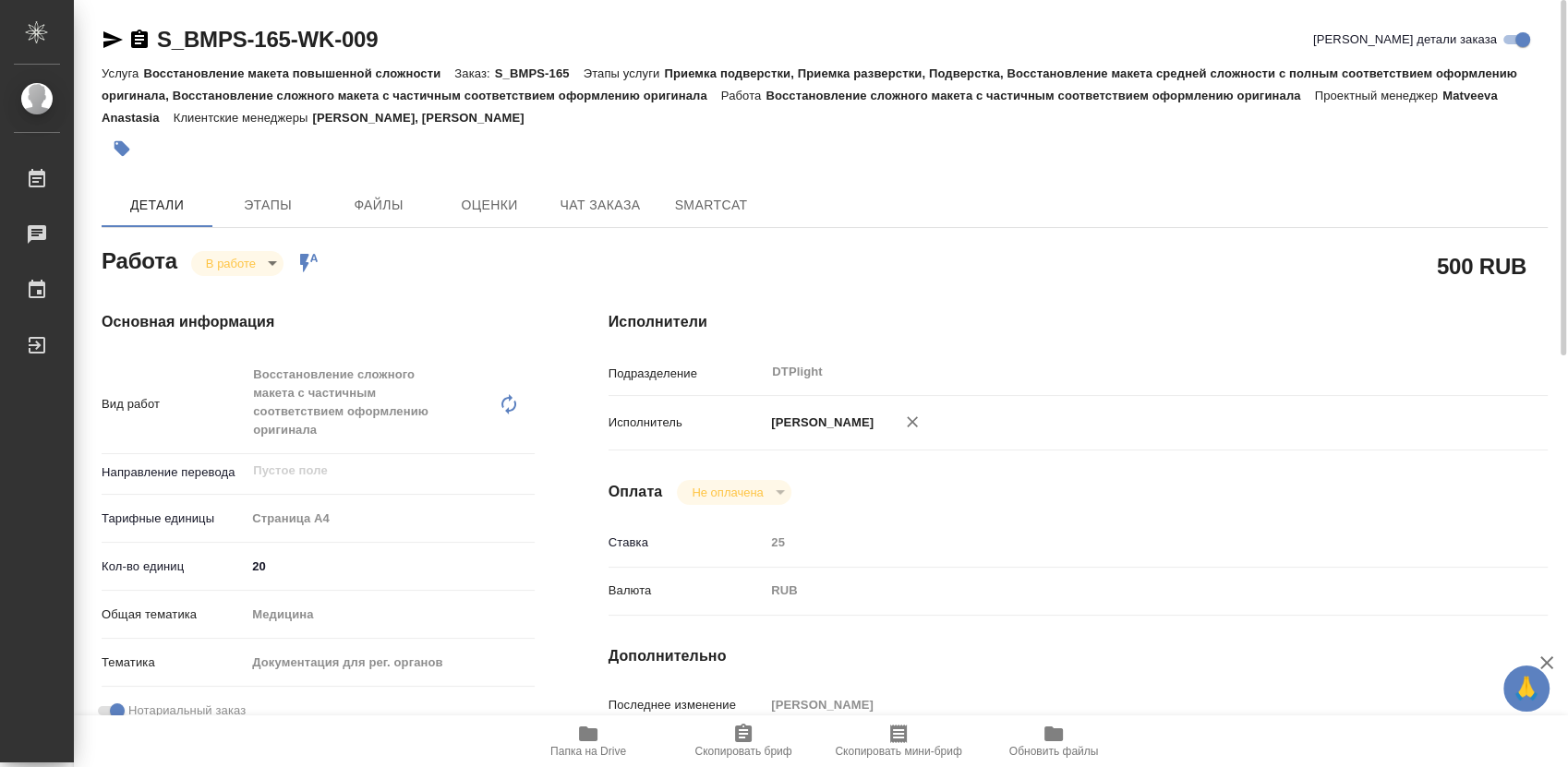
type textarea "x"
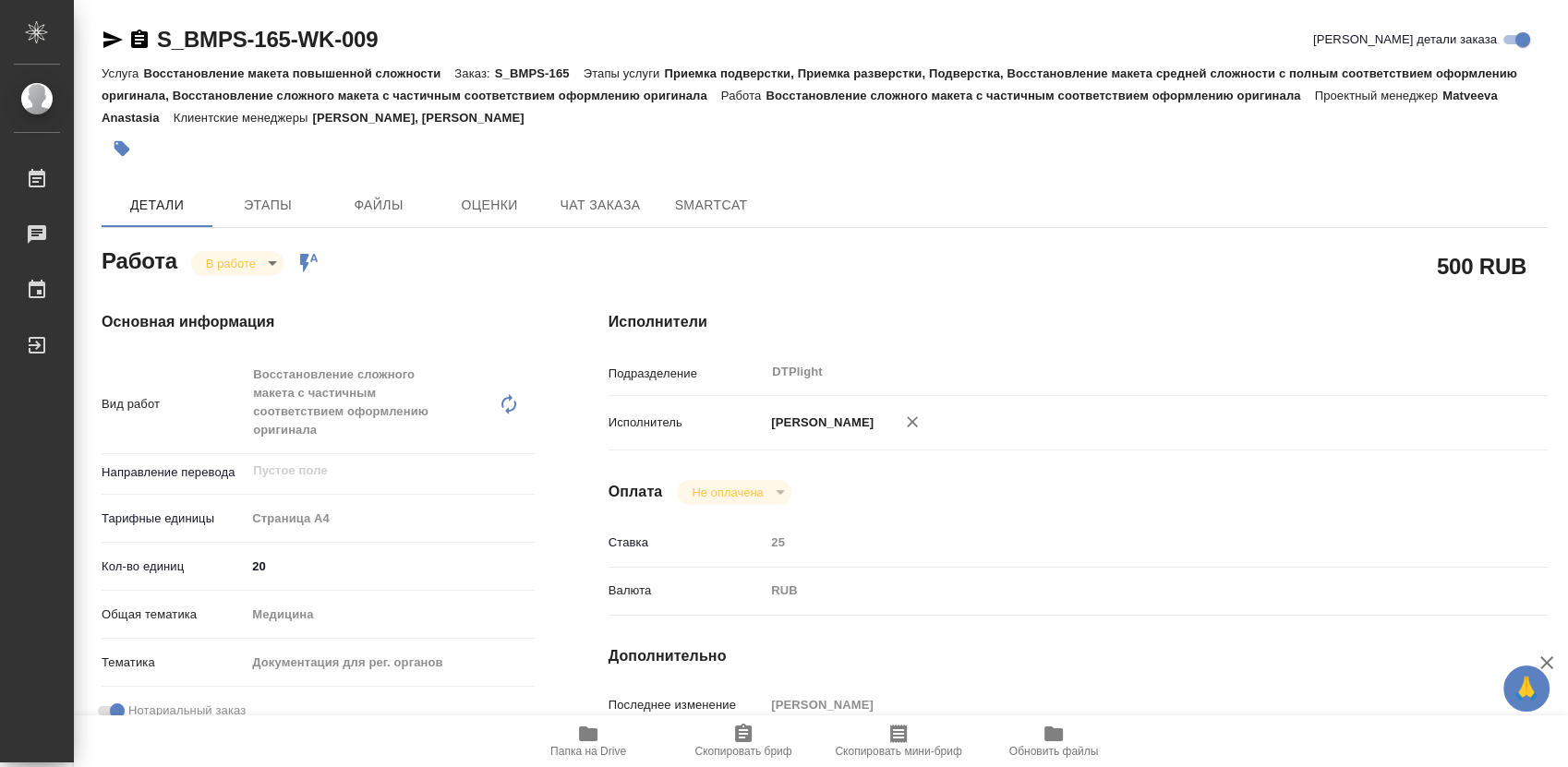
type textarea "x"
